Goal: Task Accomplishment & Management: Use online tool/utility

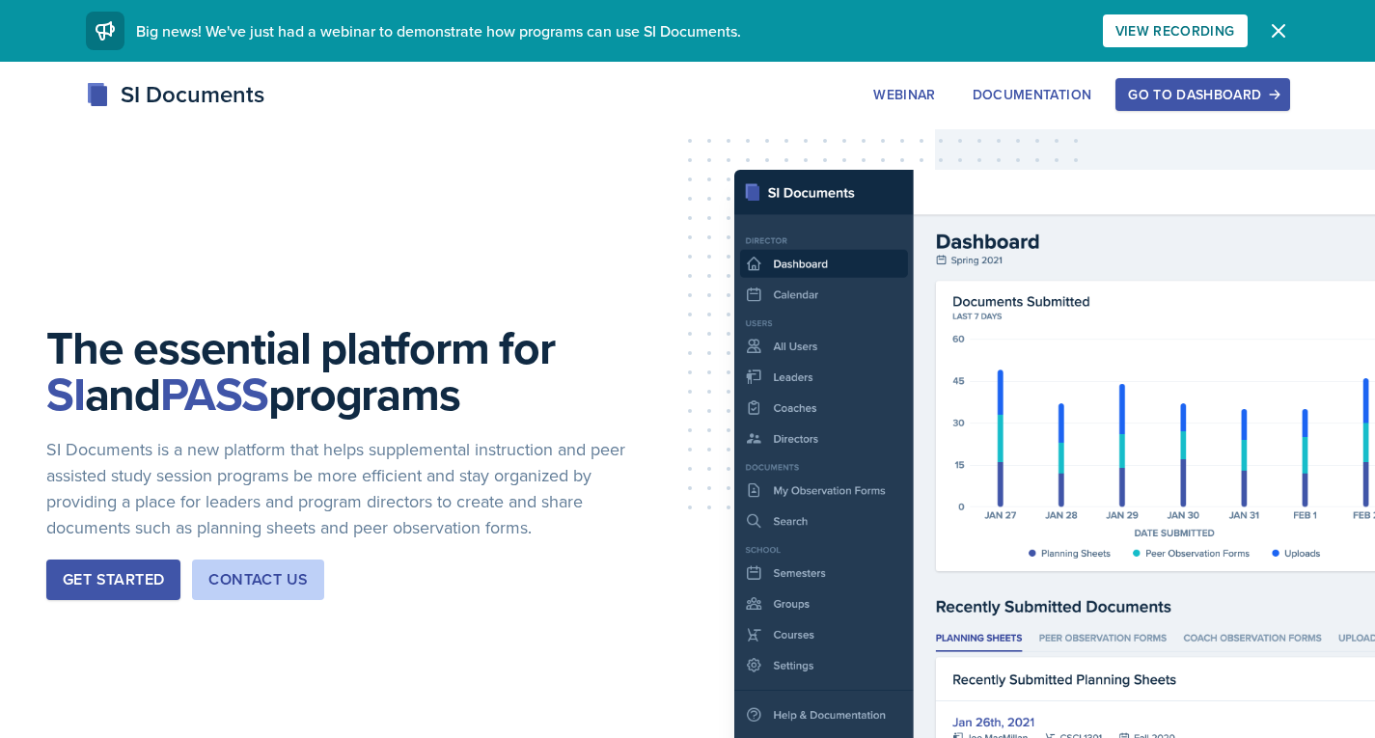
click at [1144, 96] on div "Go to Dashboard" at bounding box center [1202, 94] width 149 height 15
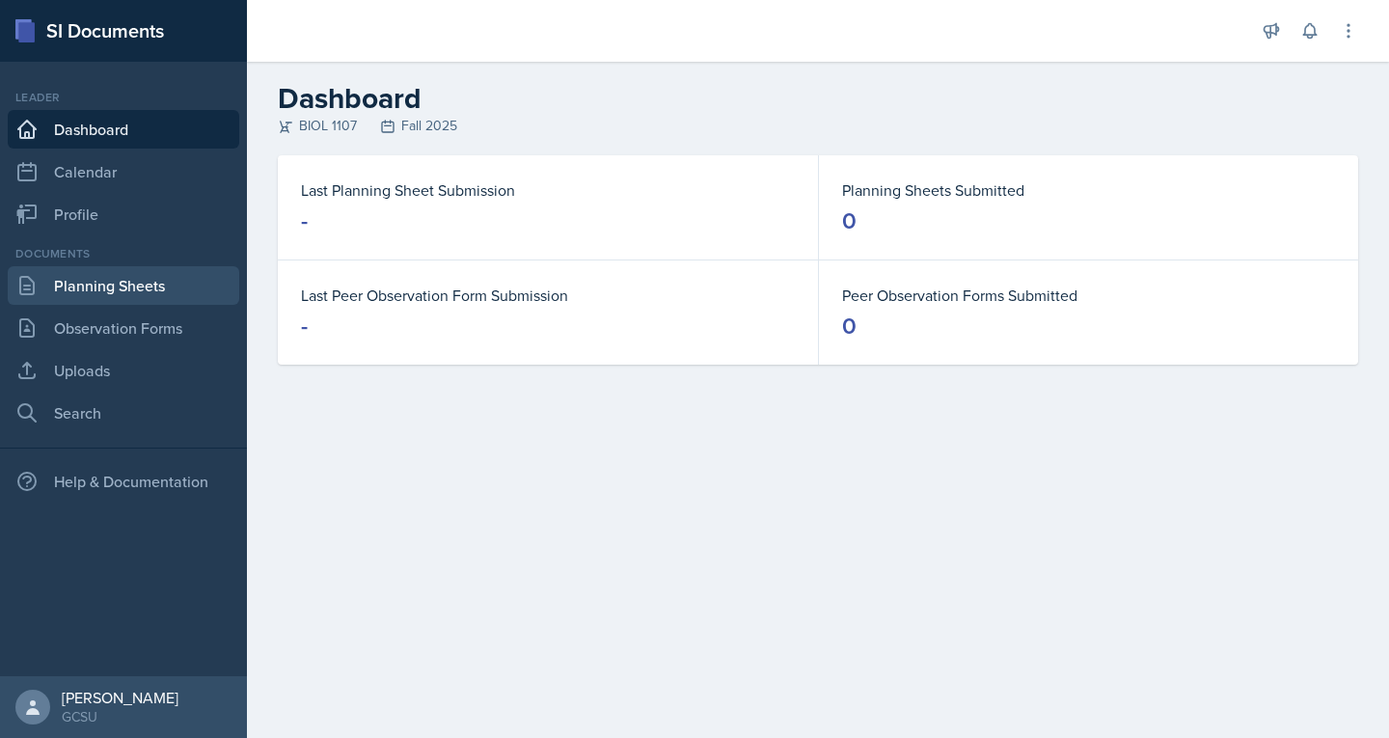
click at [114, 292] on link "Planning Sheets" at bounding box center [124, 285] width 232 height 39
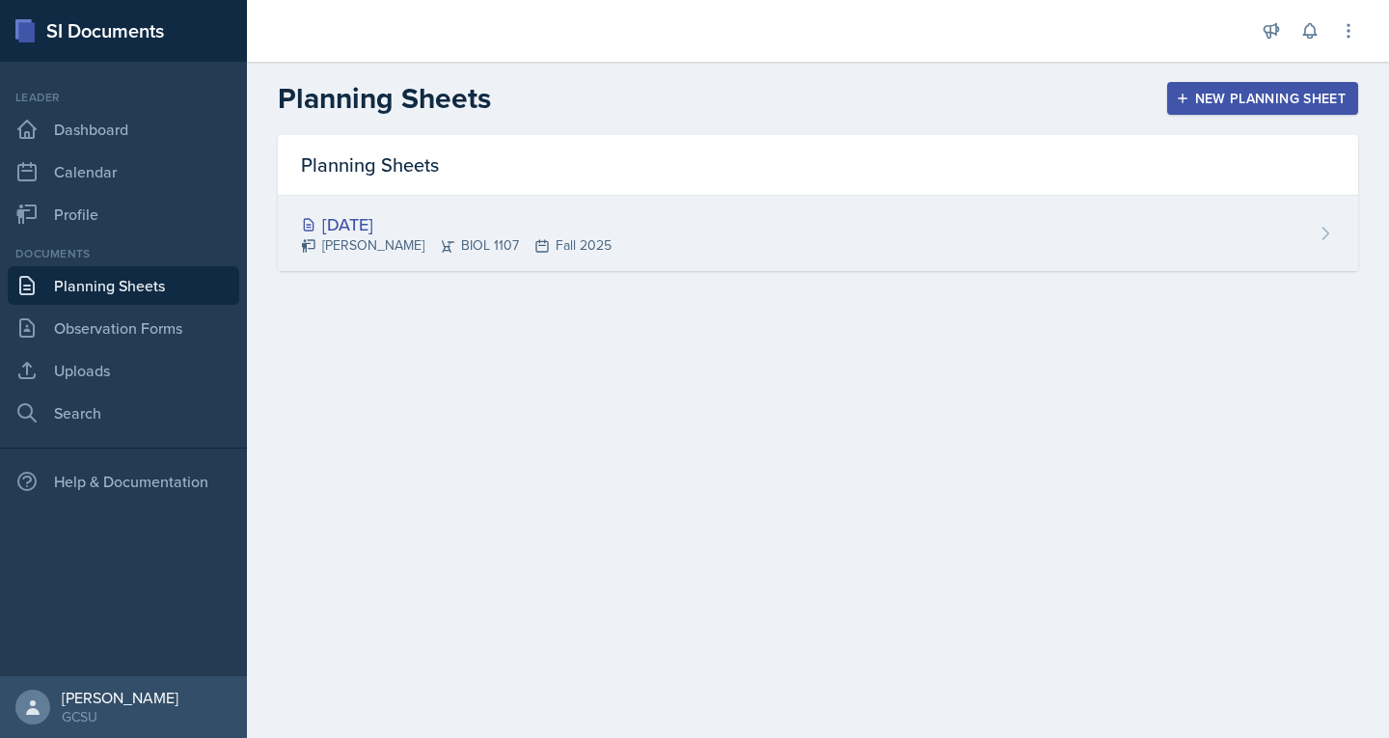
click at [380, 223] on div "[DATE]" at bounding box center [456, 224] width 311 height 26
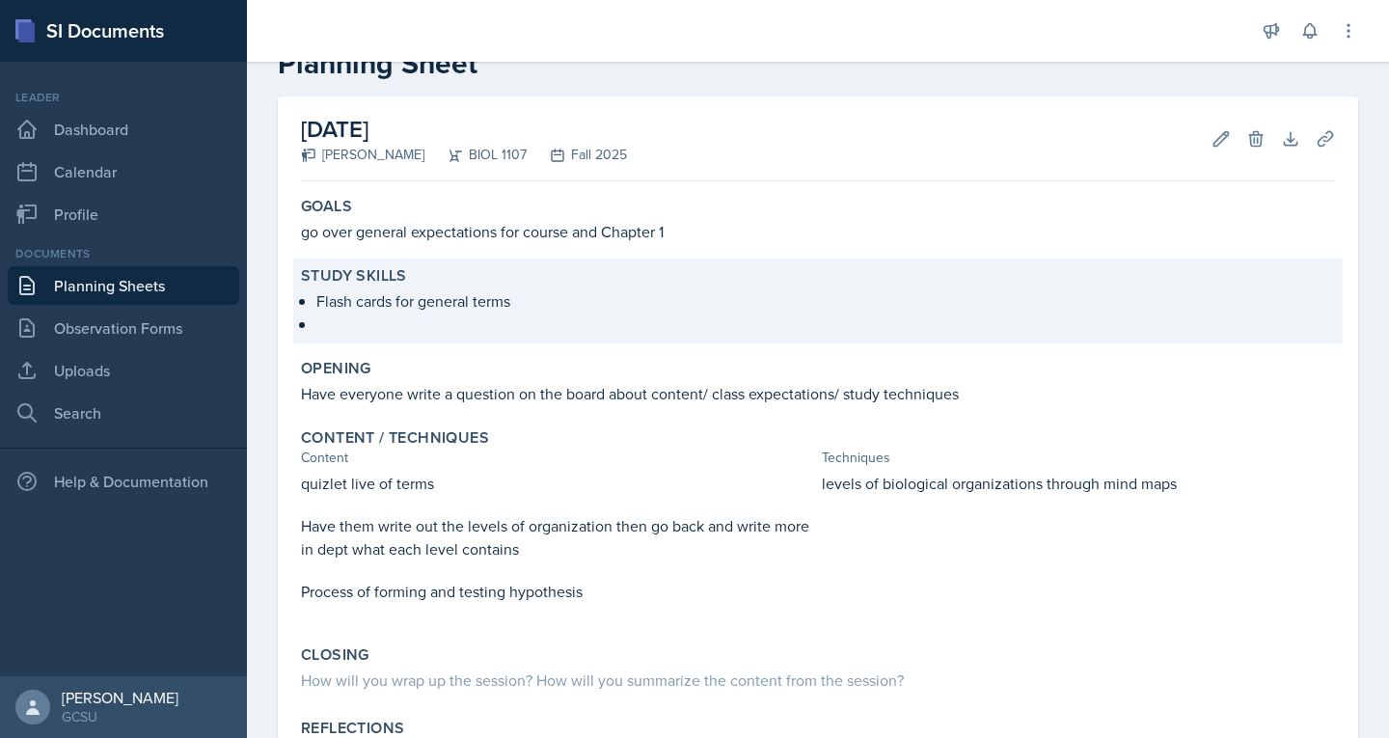
scroll to position [58, 0]
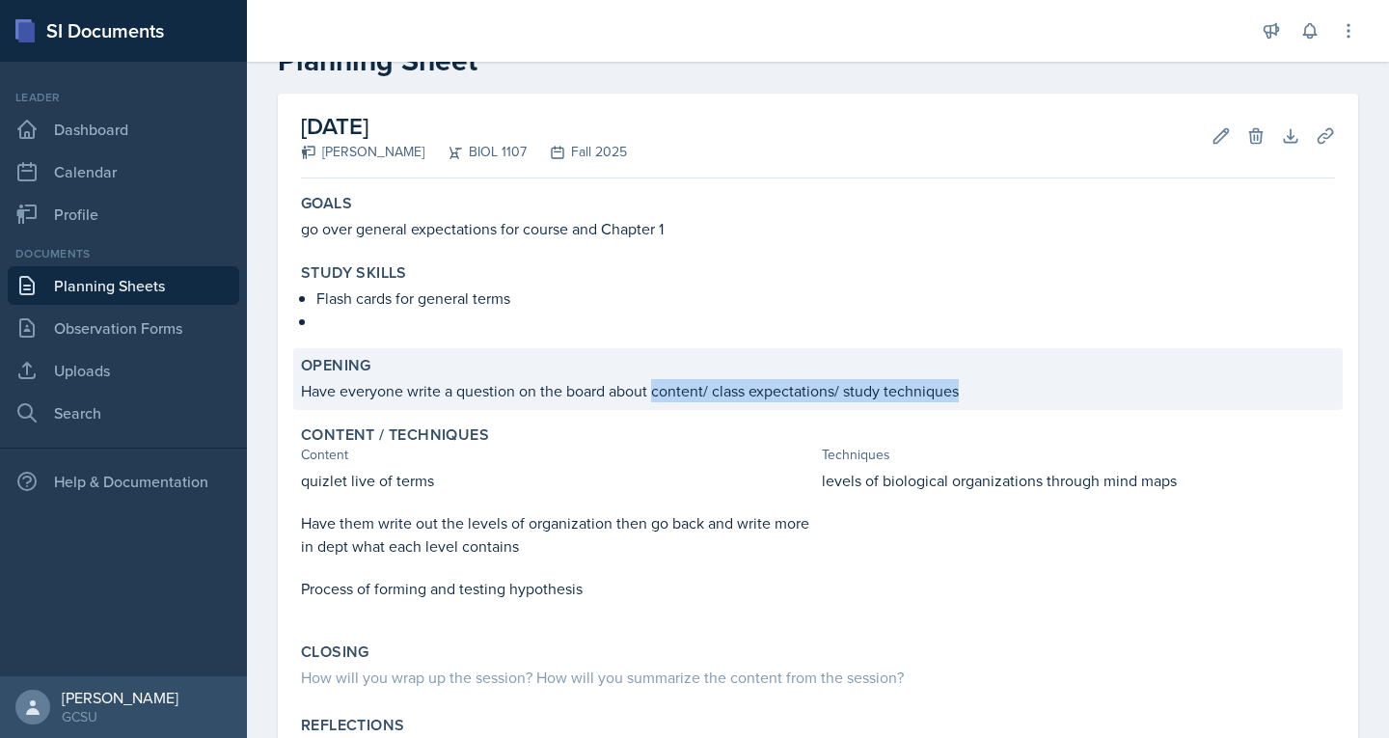
drag, startPoint x: 652, startPoint y: 385, endPoint x: 982, endPoint y: 386, distance: 330.0
click at [982, 386] on p "Have everyone write a question on the board about content/ class expectations/ …" at bounding box center [818, 390] width 1034 height 23
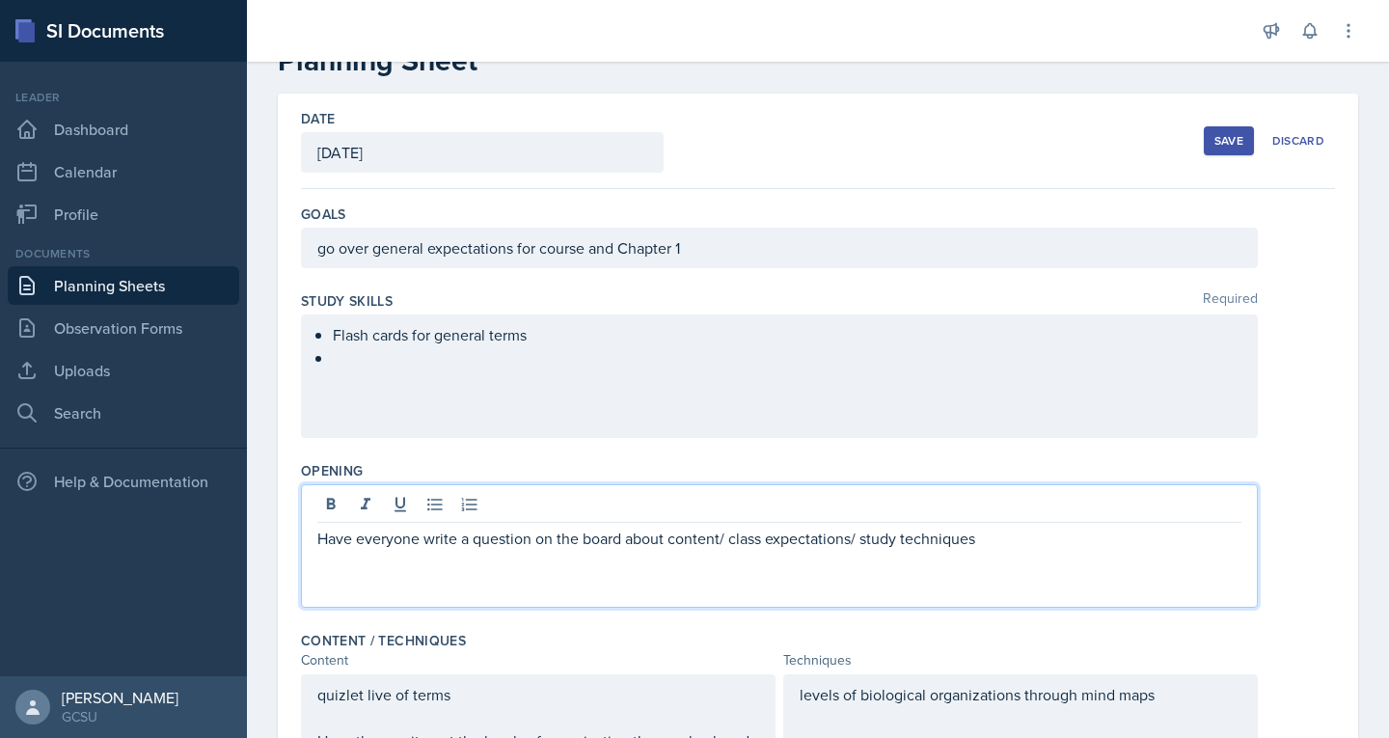
click at [688, 508] on div "Have everyone write a question on the board about content/ class expectations/ …" at bounding box center [779, 546] width 957 height 124
click at [688, 508] on div at bounding box center [779, 507] width 924 height 32
click at [689, 546] on p "Have everyone write a question on the board about content/ class expectations/ …" at bounding box center [779, 538] width 924 height 23
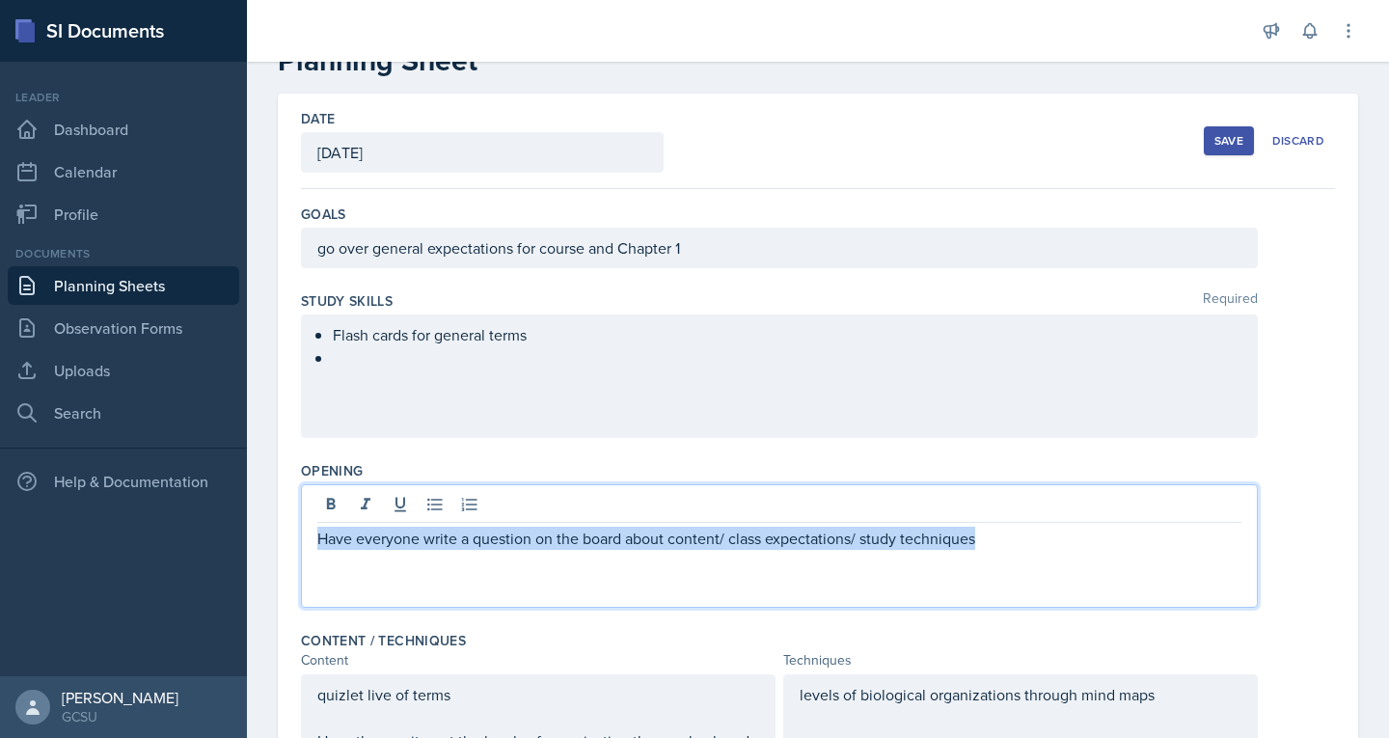
click at [689, 546] on p "Have everyone write a question on the board about content/ class expectations/ …" at bounding box center [779, 538] width 924 height 23
click at [673, 542] on p "Have everyone write a question on the board about content/ class expectations/ …" at bounding box center [779, 538] width 924 height 23
copy p "content/ class expectations/ study techniques"
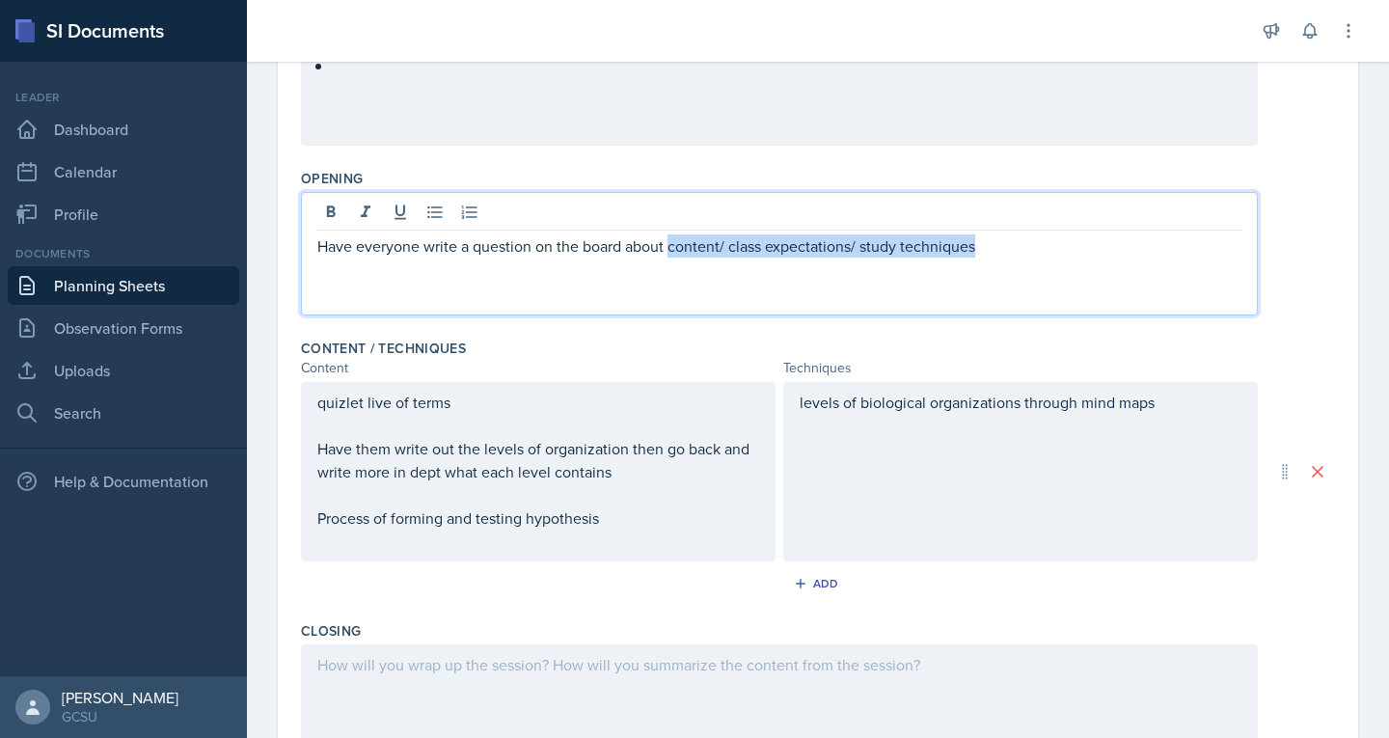
scroll to position [437, 0]
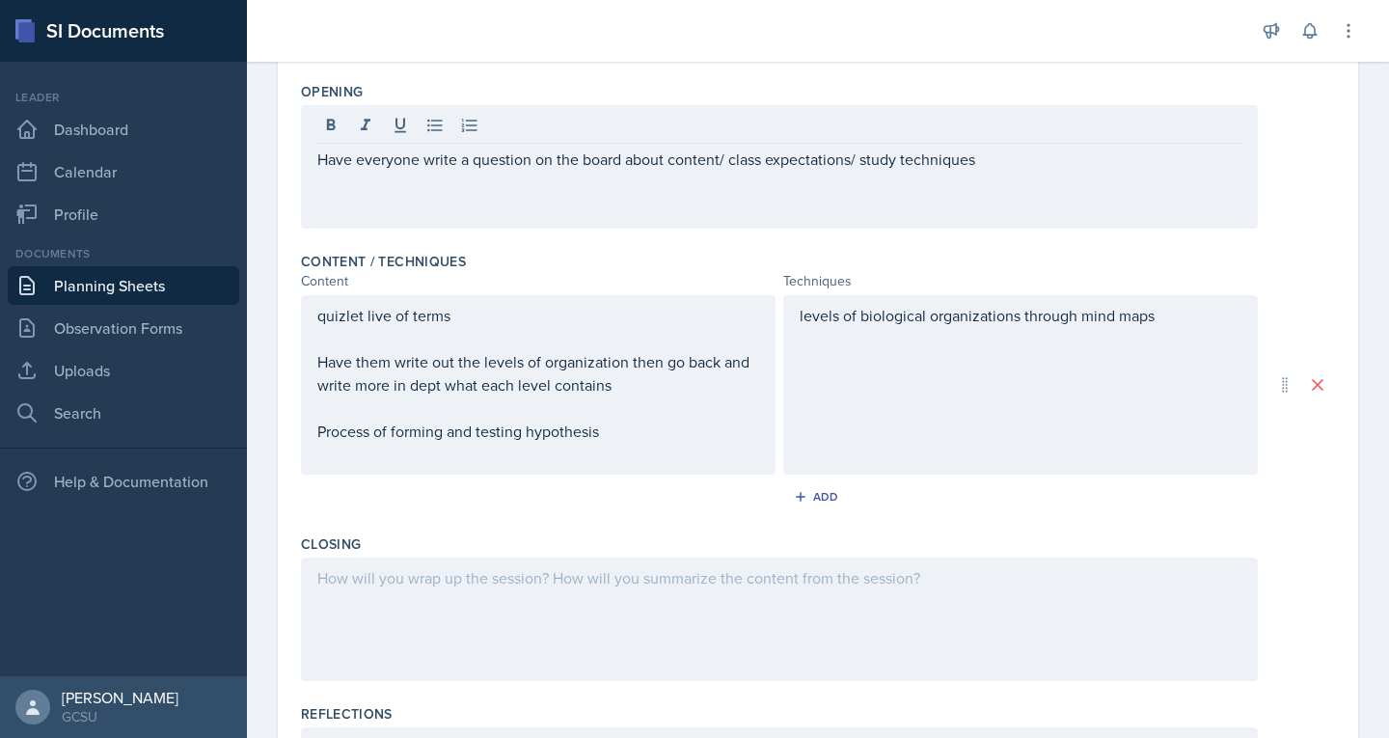
click at [668, 267] on div "Content / Techniques" at bounding box center [818, 261] width 1034 height 19
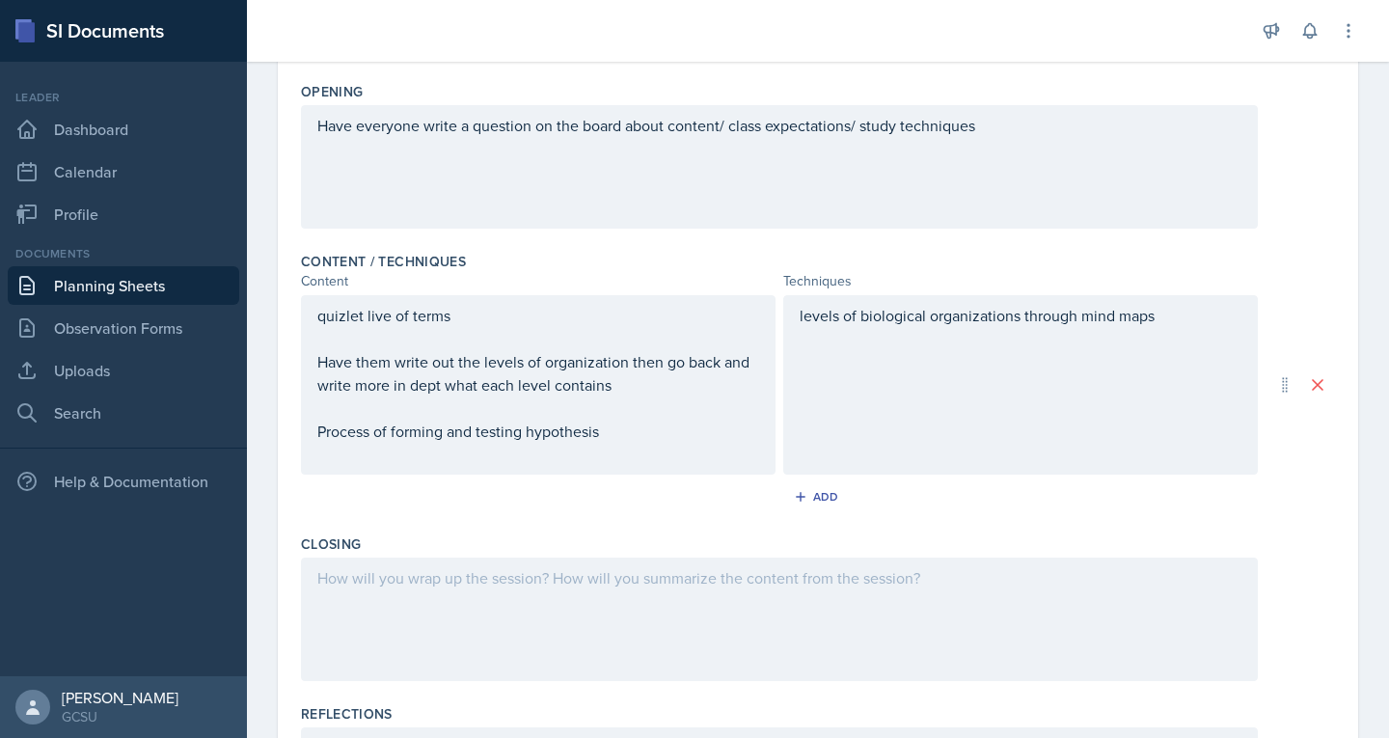
drag, startPoint x: 668, startPoint y: 267, endPoint x: 586, endPoint y: 247, distance: 84.5
click at [586, 247] on div "Content / Techniques Content Techniques quizlet live of terms Have them write o…" at bounding box center [818, 385] width 1034 height 283
click at [812, 497] on div "Add" at bounding box center [818, 496] width 41 height 15
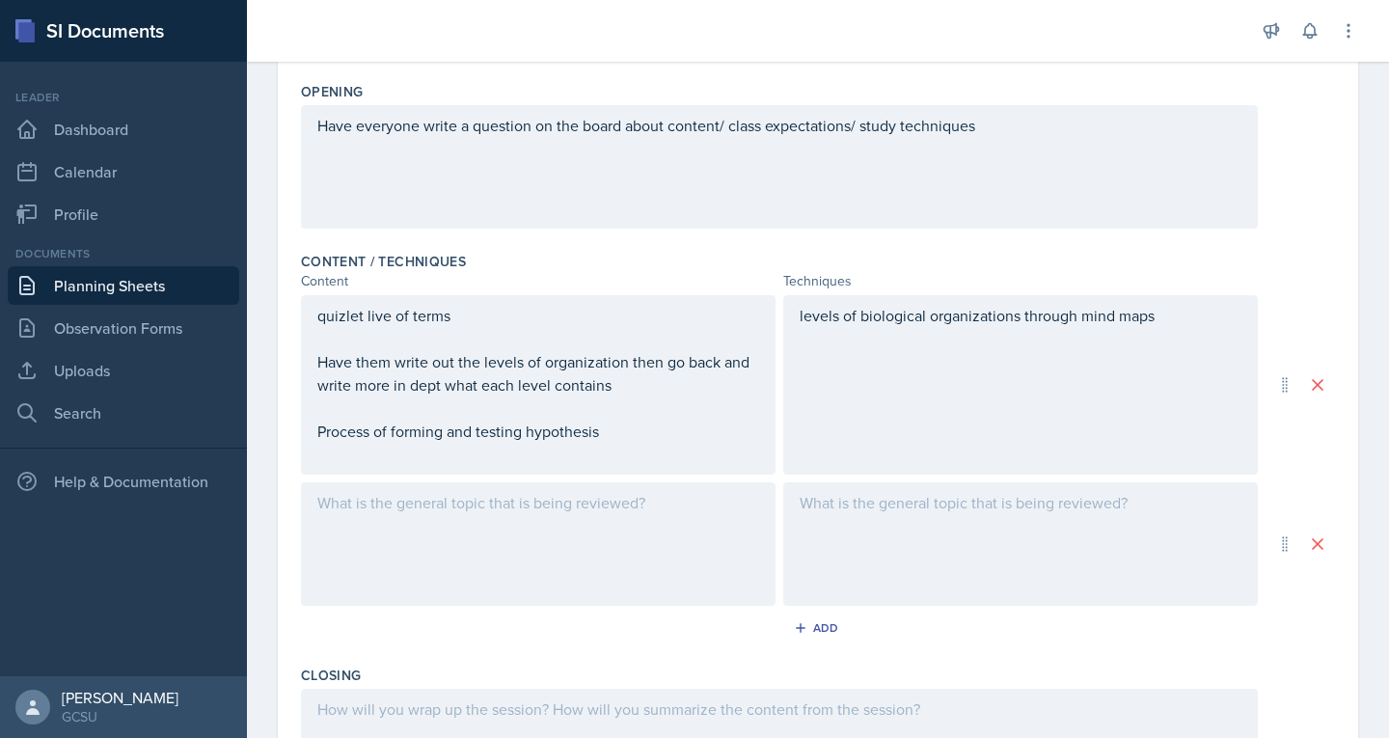
click at [493, 359] on div "quizlet live of terms Have them write out the levels of organization then go ba…" at bounding box center [538, 385] width 442 height 162
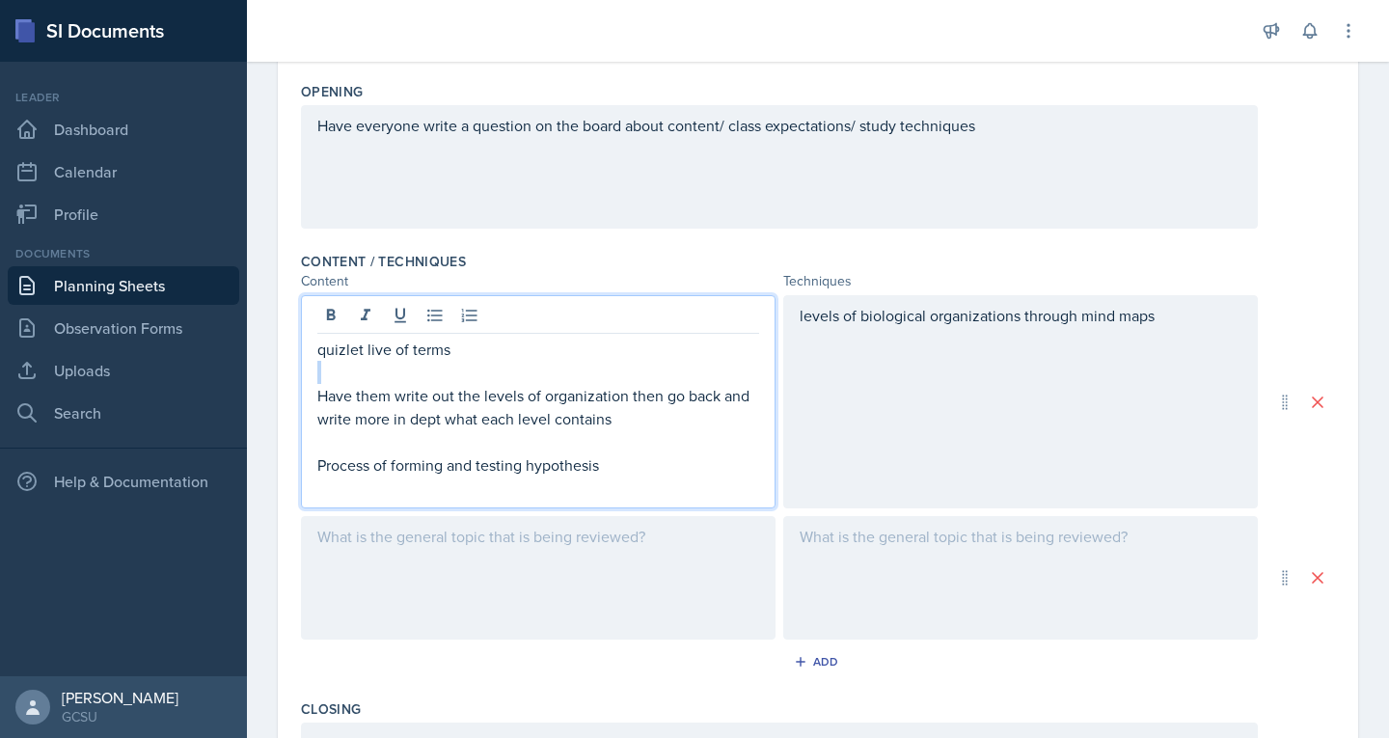
click at [493, 359] on p "quizlet live of terms" at bounding box center [538, 349] width 442 height 23
click at [464, 417] on p "Have them write out the levels of organization then go back and write more in d…" at bounding box center [538, 407] width 442 height 46
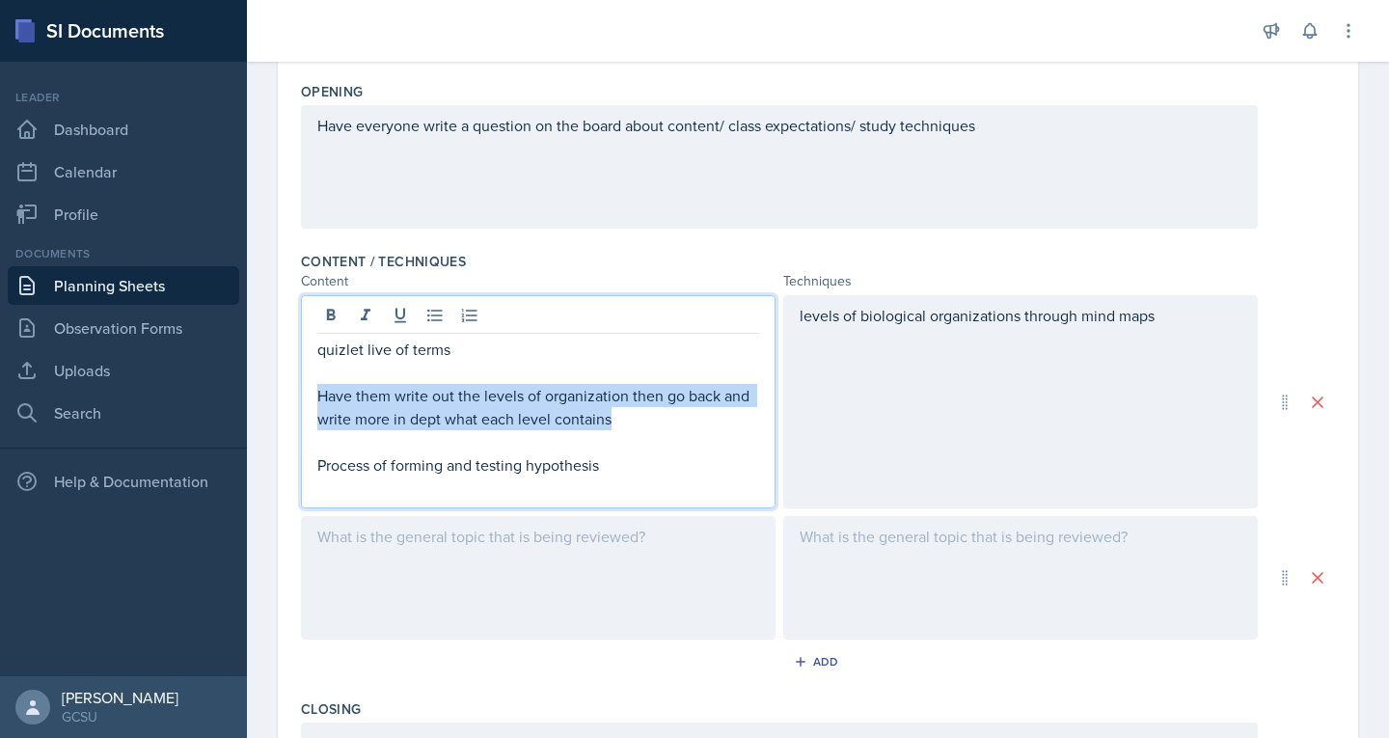
click at [464, 417] on p "Have them write out the levels of organization then go back and write more in d…" at bounding box center [538, 407] width 442 height 46
copy p "Have them write out the levels of organization then go back and write more in d…"
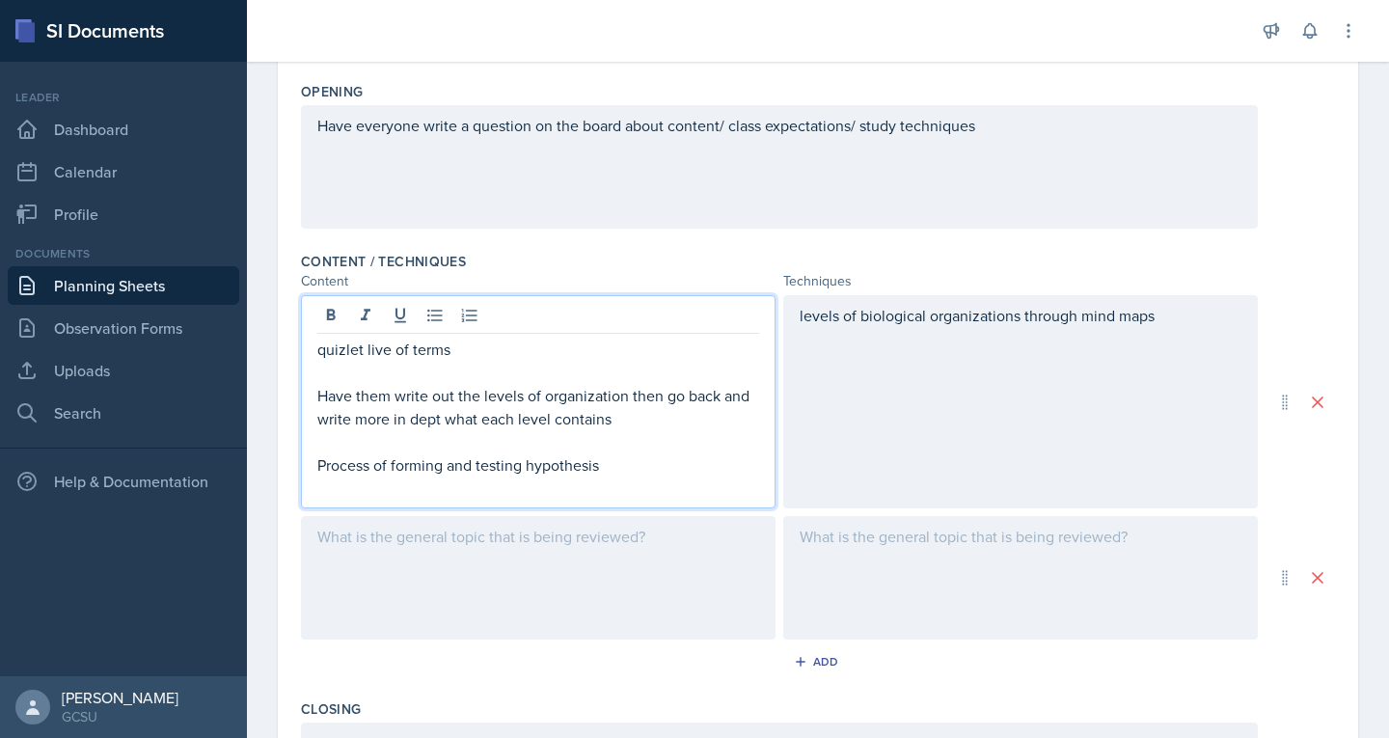
click at [353, 575] on div at bounding box center [538, 578] width 475 height 124
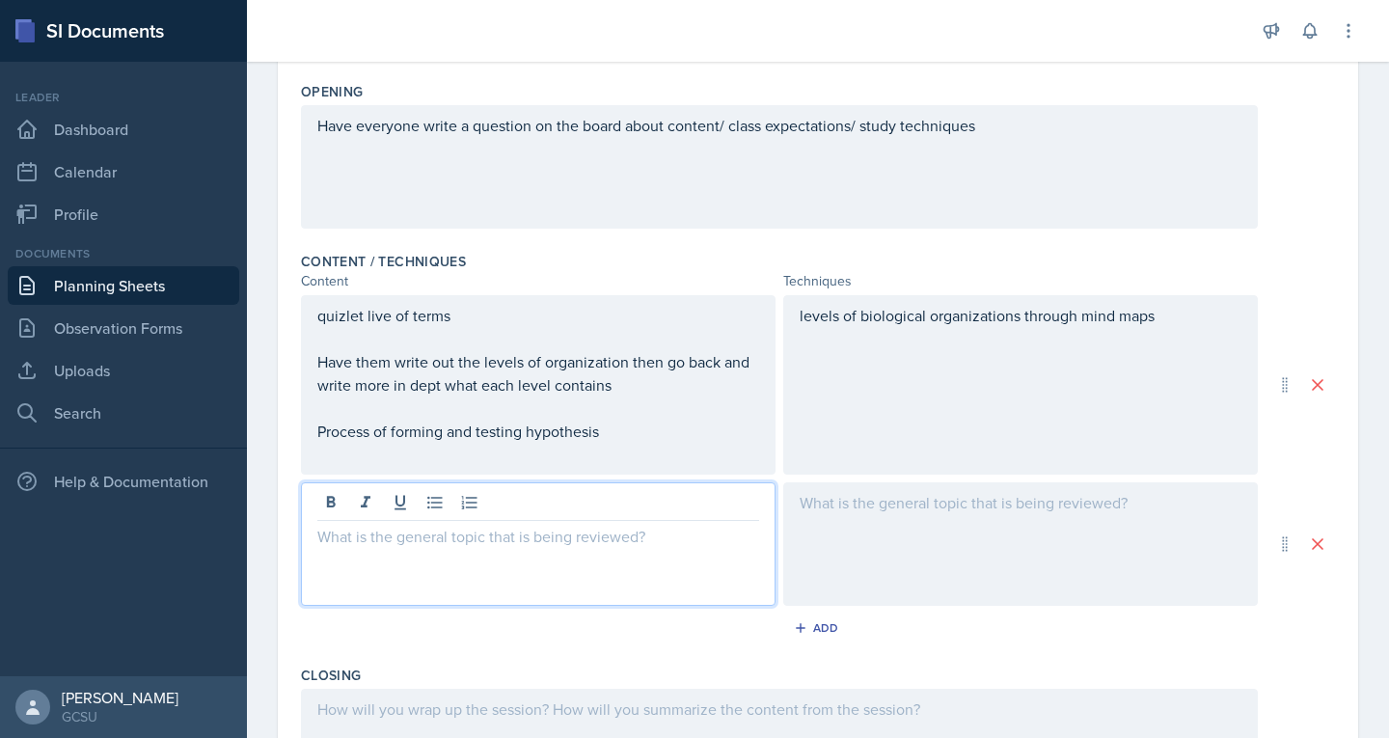
scroll to position [471, 0]
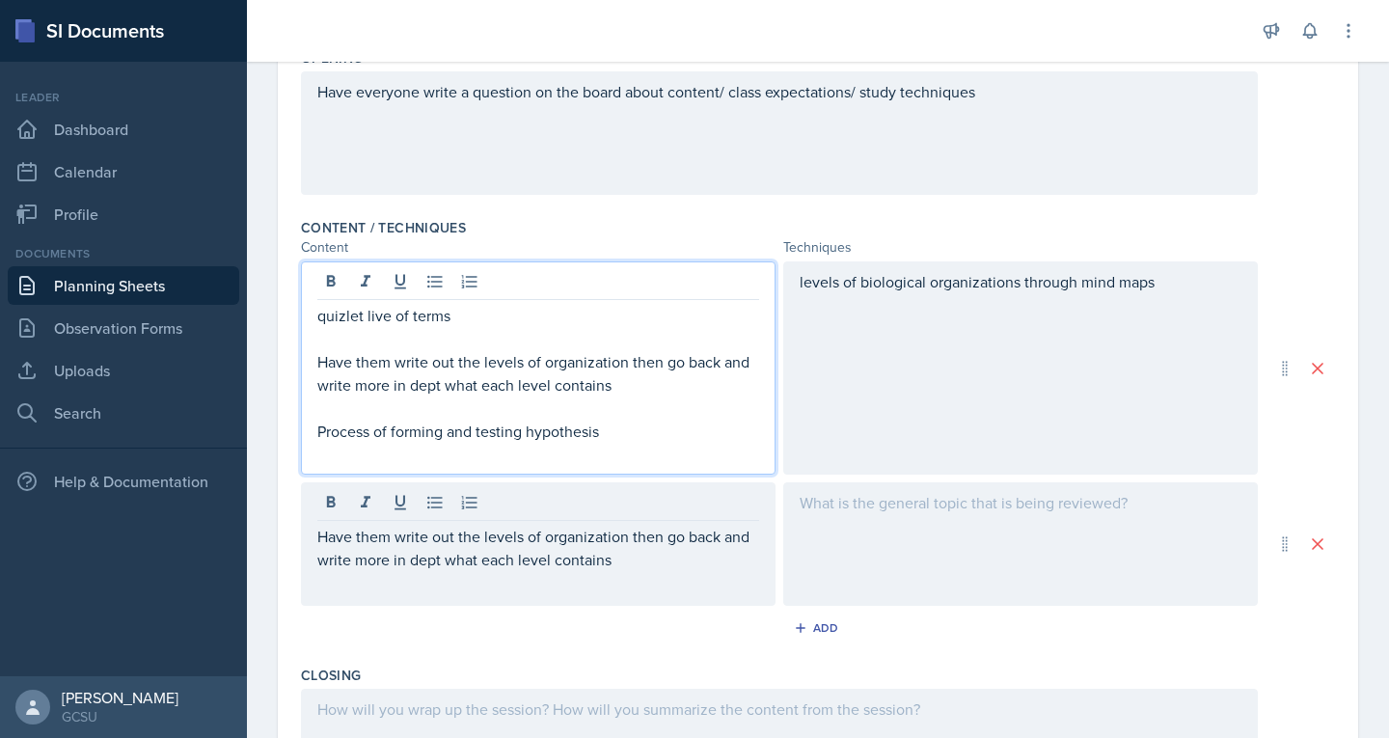
click at [375, 350] on p "Have them write out the levels of organization then go back and write more in d…" at bounding box center [538, 373] width 442 height 46
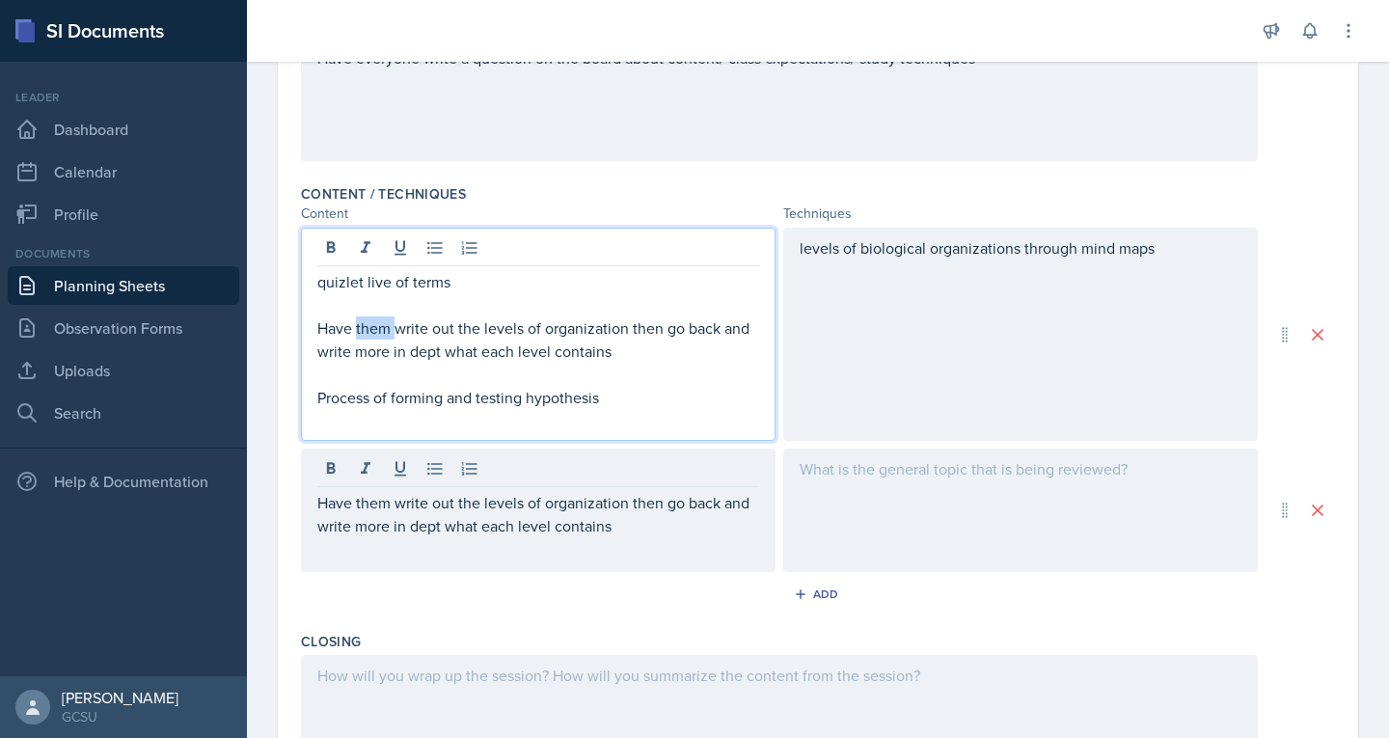
click at [375, 332] on p "Have them write out the levels of organization then go back and write more in d…" at bounding box center [538, 339] width 442 height 46
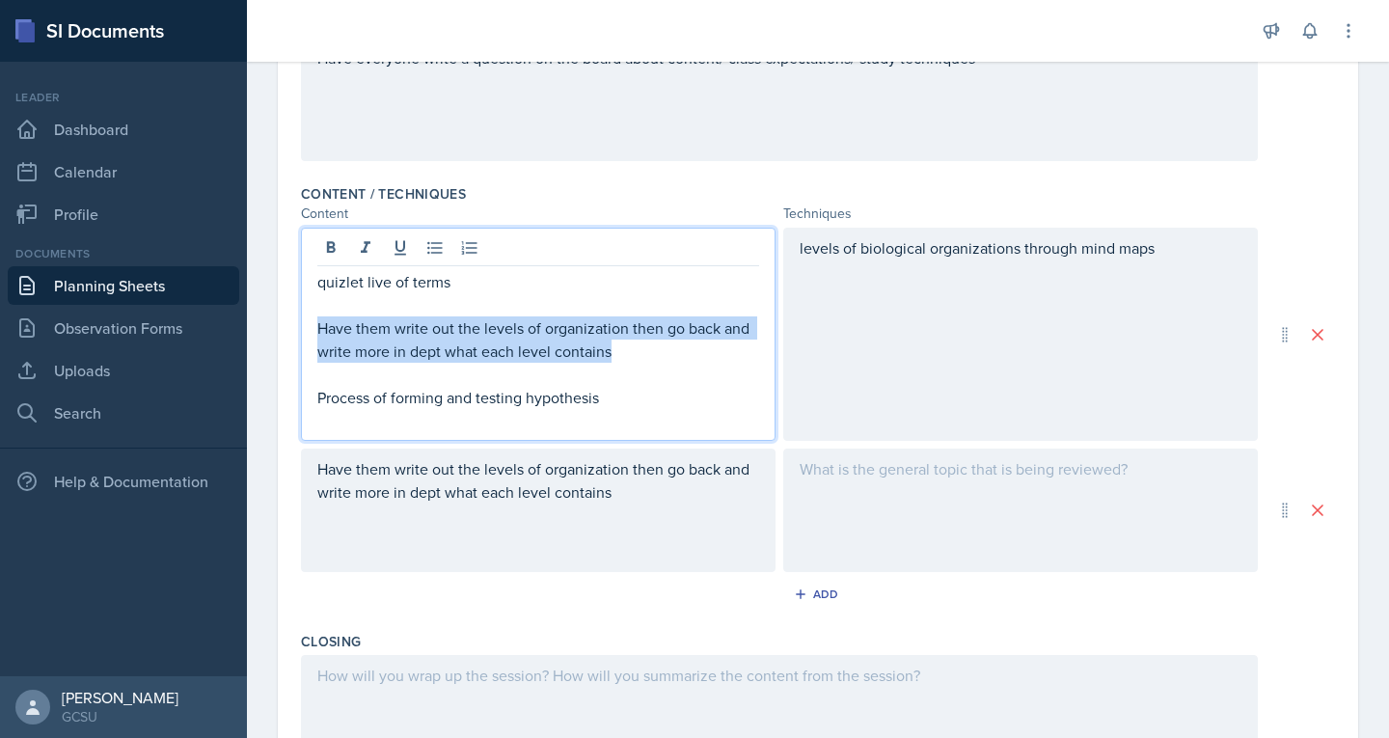
click at [375, 332] on p "Have them write out the levels of organization then go back and write more in d…" at bounding box center [538, 339] width 442 height 46
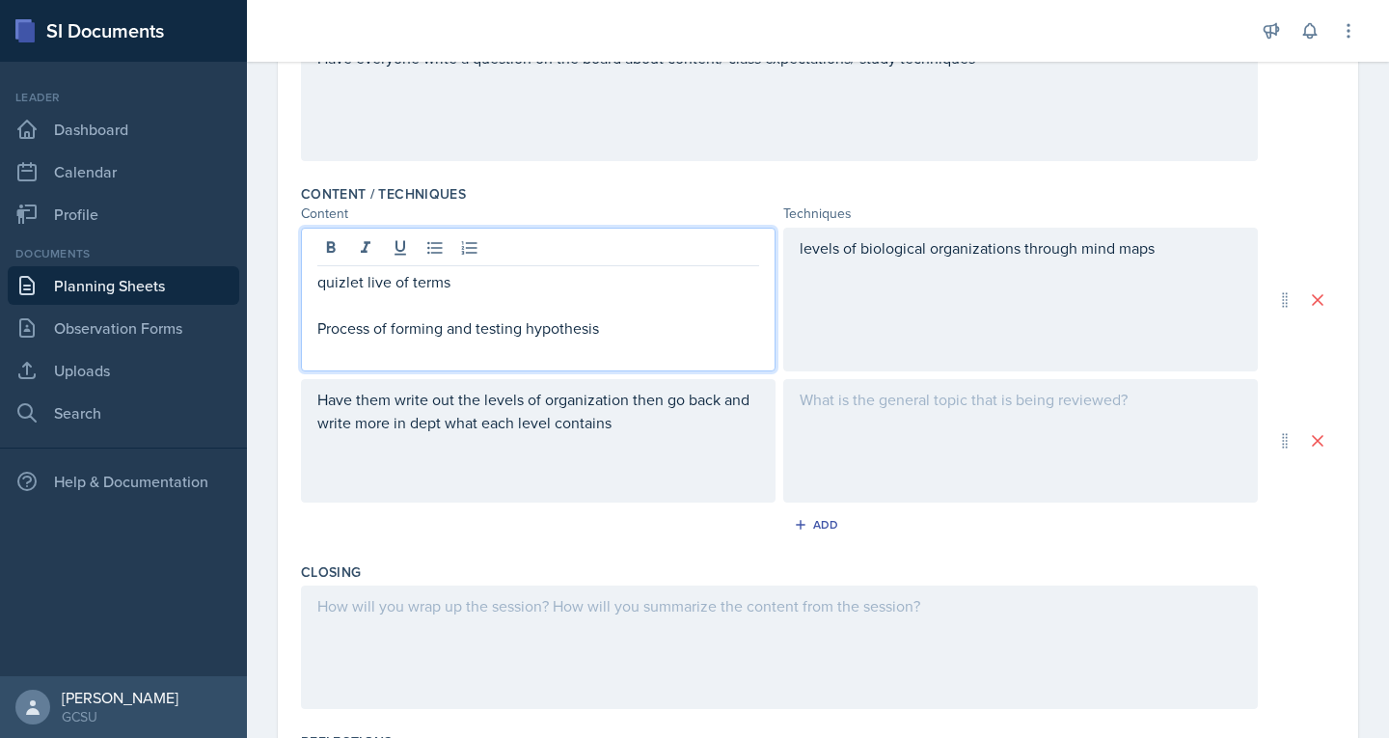
click at [597, 529] on div "Add" at bounding box center [818, 528] width 1034 height 37
drag, startPoint x: 357, startPoint y: 251, endPoint x: 318, endPoint y: 318, distance: 77.8
click at [318, 318] on p "Process of forming and testing hypothesis" at bounding box center [538, 327] width 442 height 23
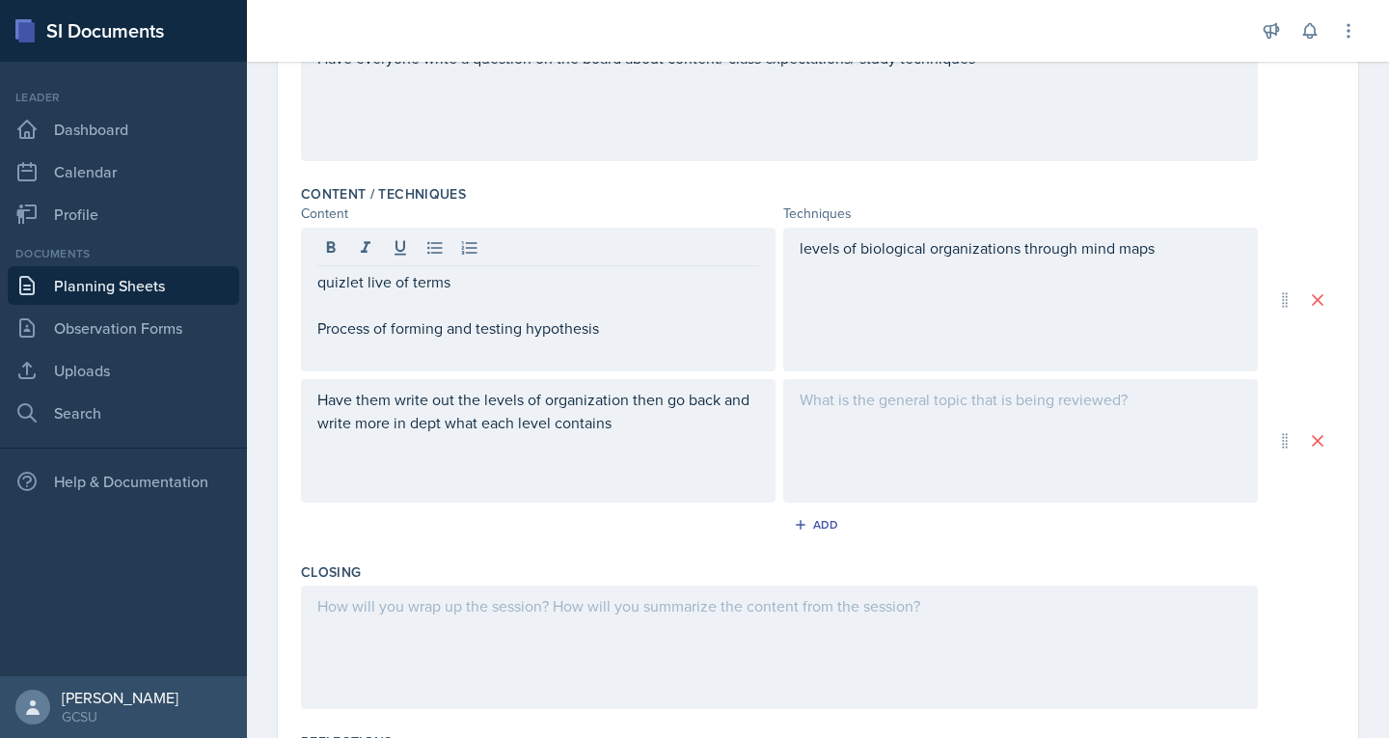
click at [307, 316] on div "quizlet live of terms Process of forming and testing hypothesis" at bounding box center [538, 300] width 475 height 144
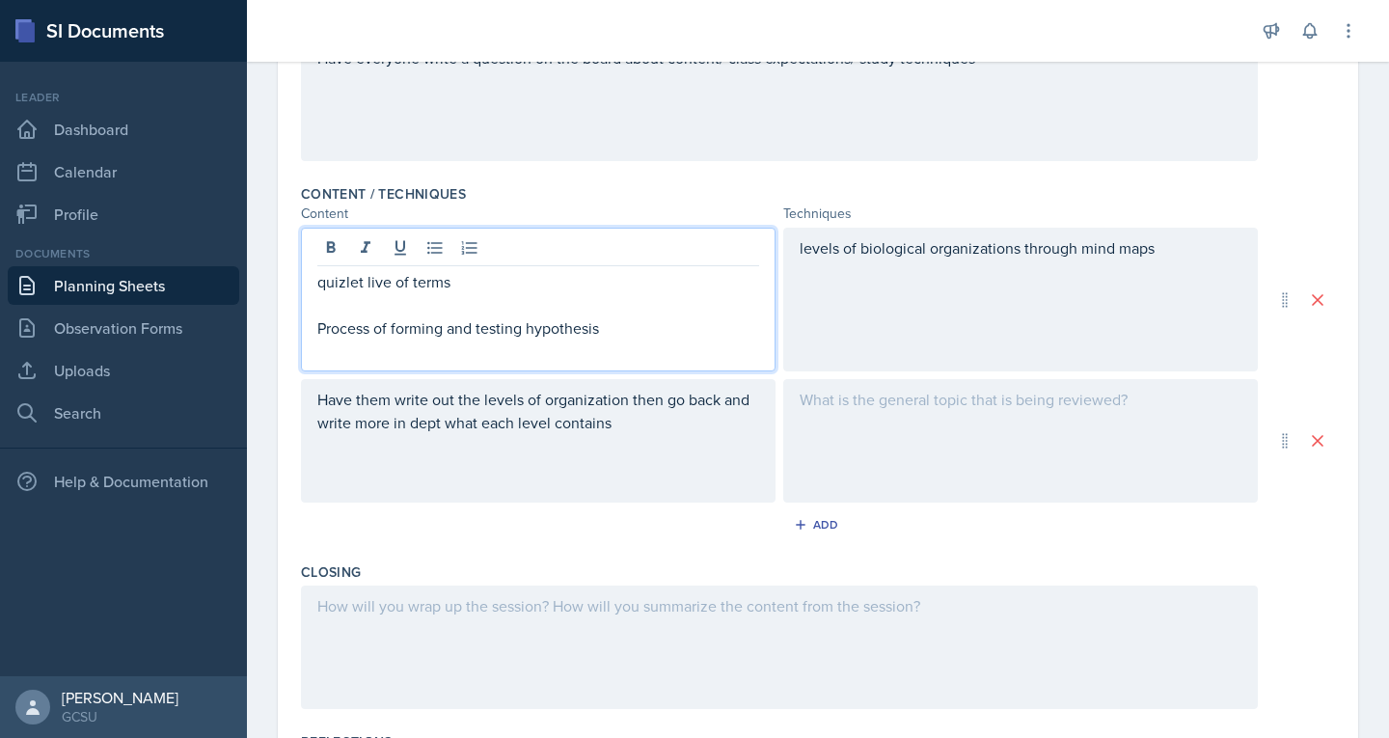
click at [591, 188] on div "Content / Techniques" at bounding box center [818, 193] width 1034 height 19
